Goal: Task Accomplishment & Management: Manage account settings

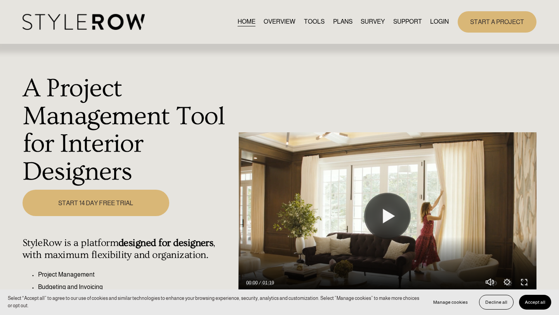
click at [436, 21] on link "LOGIN" at bounding box center [439, 22] width 19 height 10
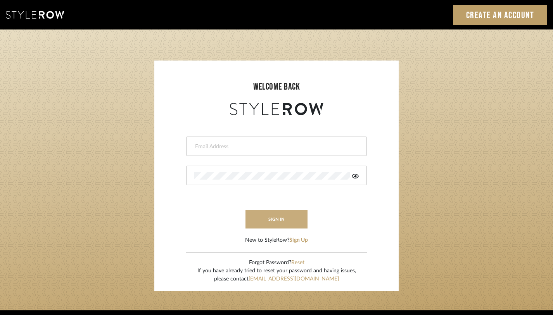
type input "monica@tfoxinteriors.com"
click at [272, 219] on button "sign in" at bounding box center [277, 219] width 62 height 18
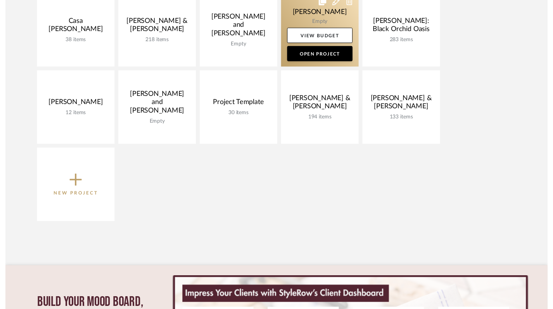
scroll to position [203, 0]
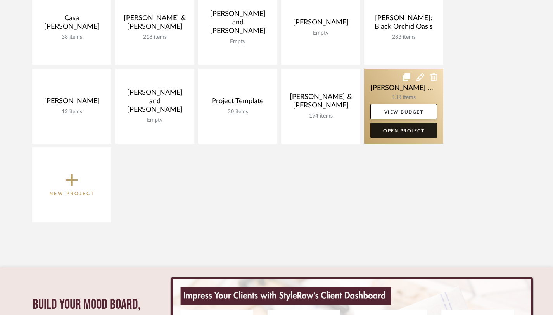
click at [403, 133] on link "Open Project" at bounding box center [404, 131] width 67 height 16
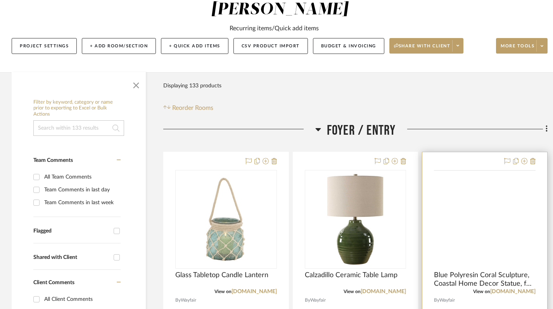
scroll to position [103, 0]
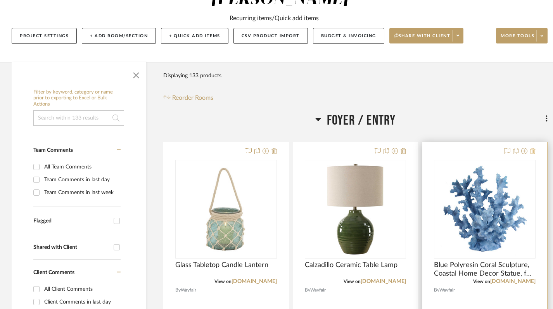
click at [533, 148] on icon at bounding box center [532, 151] width 5 height 6
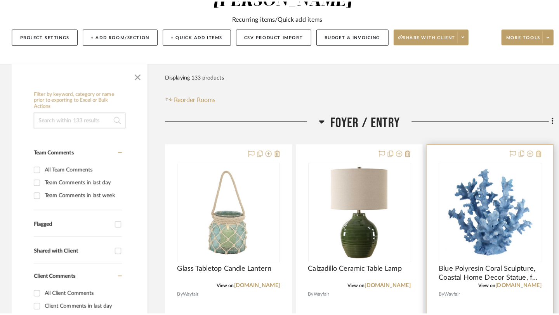
scroll to position [0, 0]
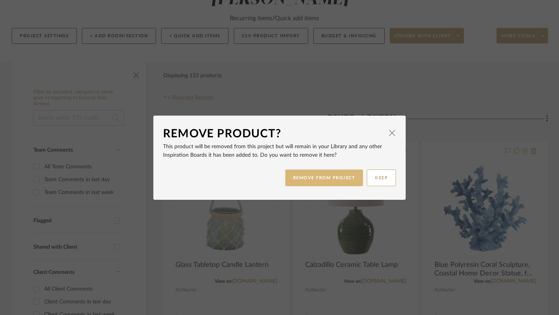
click at [327, 177] on button "REMOVE FROM PROJECT" at bounding box center [324, 178] width 78 height 17
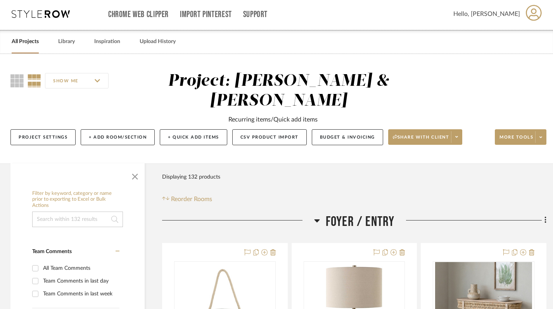
scroll to position [3, 1]
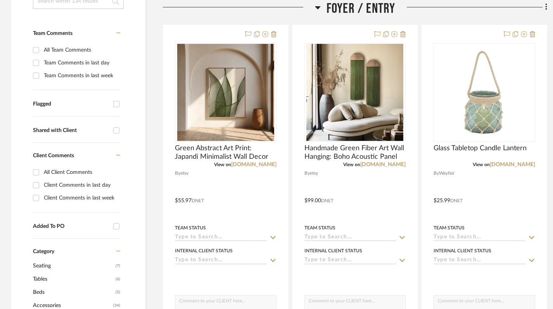
scroll to position [0, 0]
